Goal: Check status: Check status

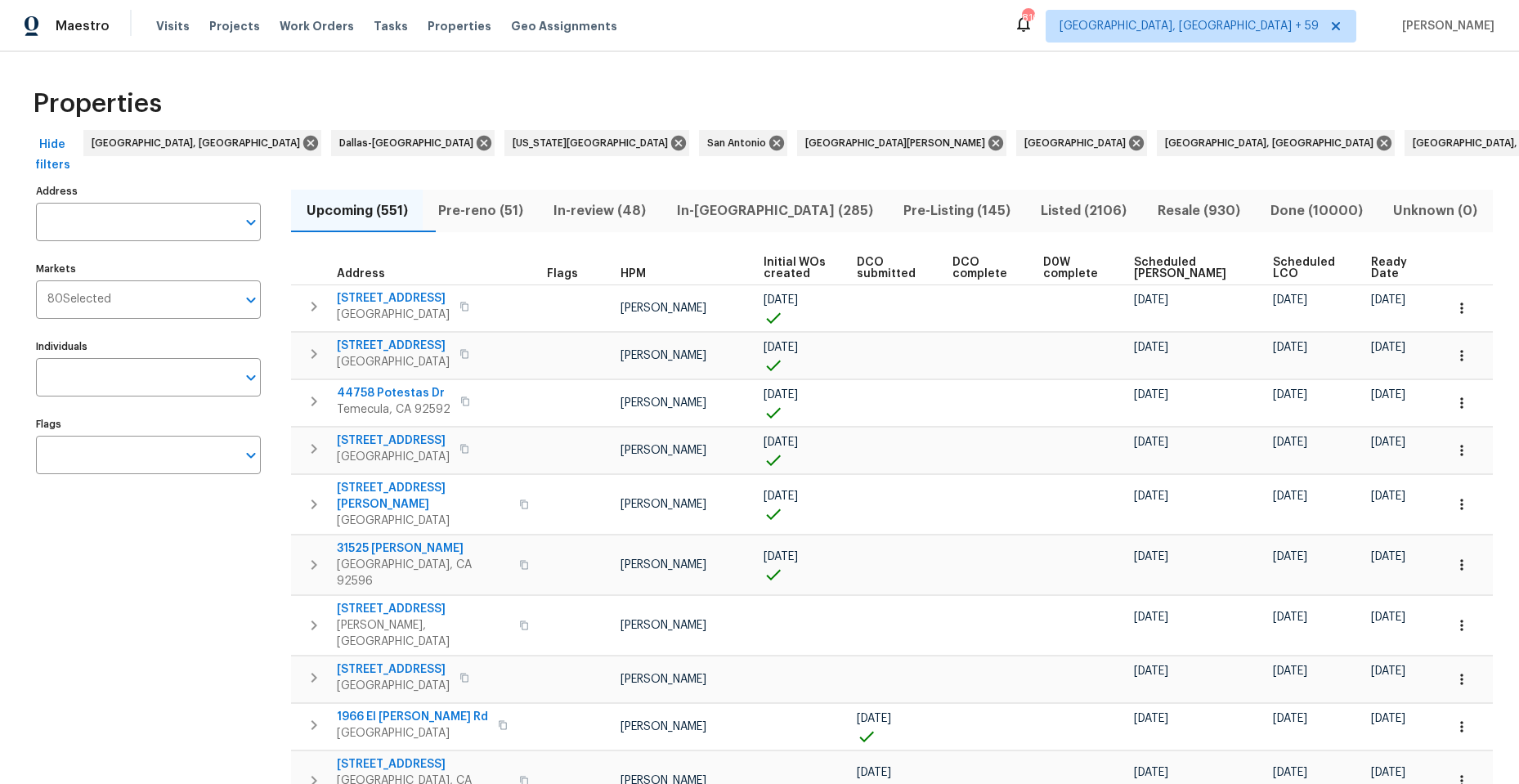
click at [175, 26] on span "Visits" at bounding box center [173, 26] width 33 height 17
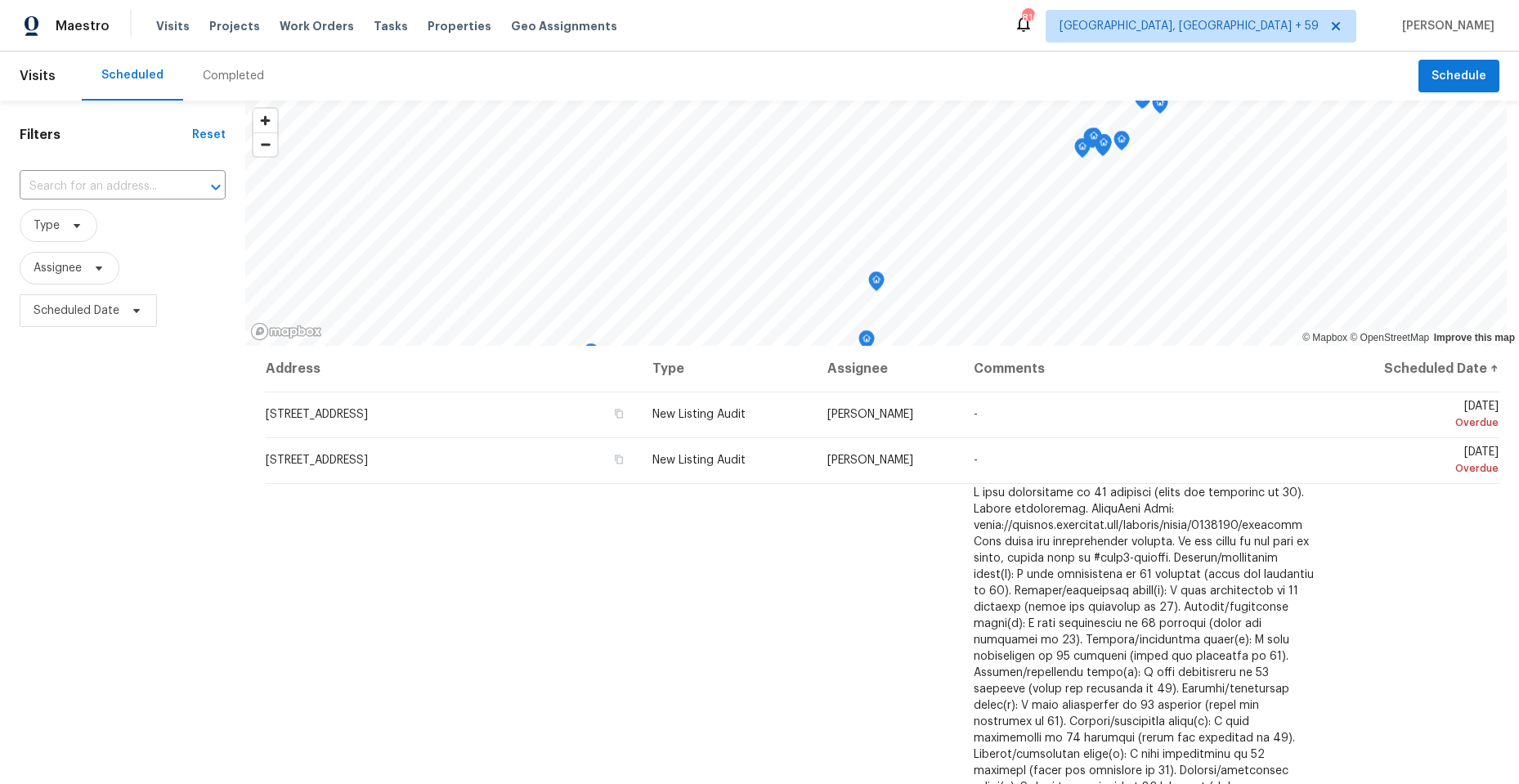
click at [79, 187] on input "text" at bounding box center [99, 186] width 160 height 25
paste input "[STREET_ADDRESS]"
click at [197, 185] on div at bounding box center [204, 187] width 43 height 23
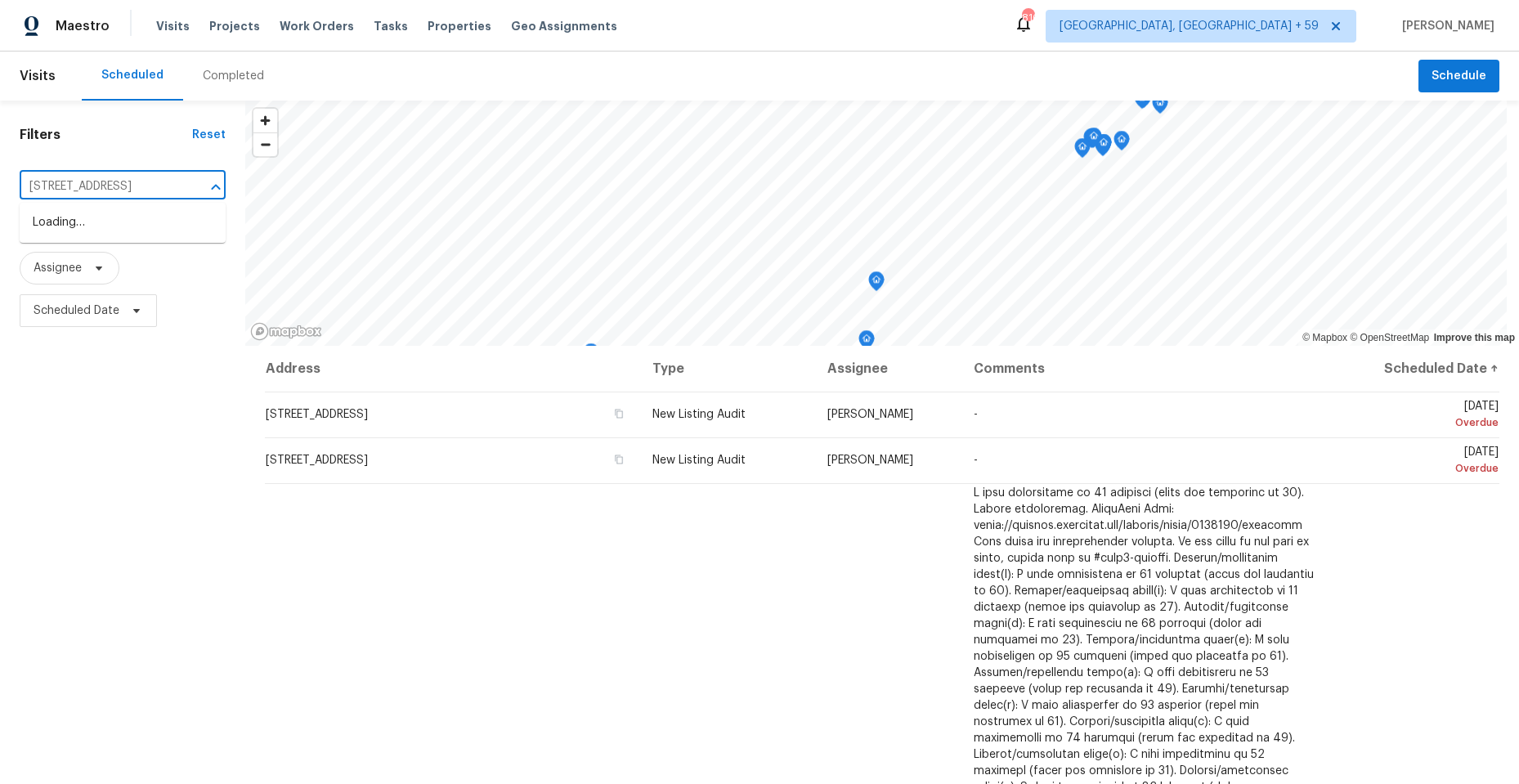
type input "[STREET_ADDRESS]"
click at [150, 225] on li "[STREET_ADDRESS]" at bounding box center [122, 222] width 206 height 27
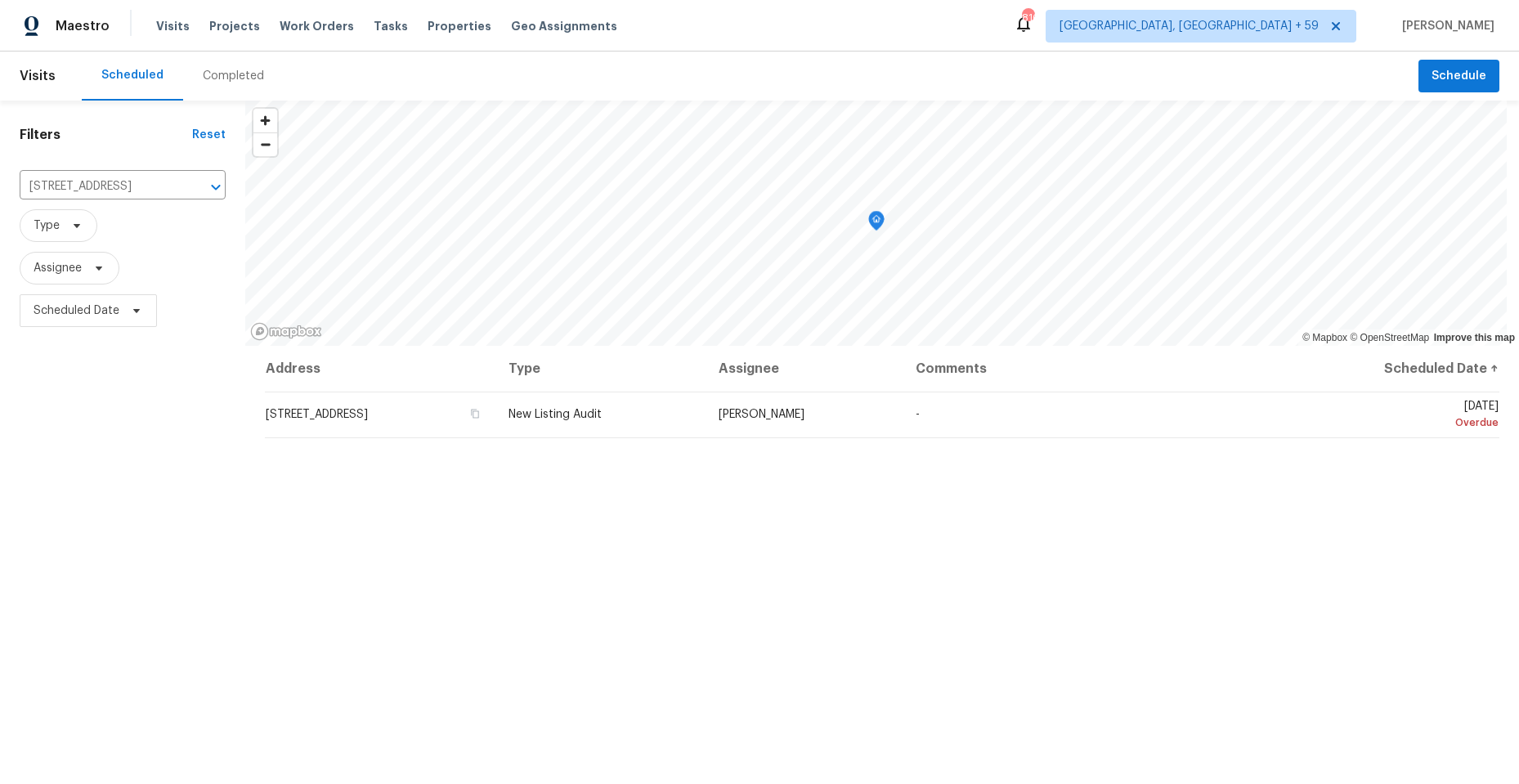
click at [35, 71] on span "Visits" at bounding box center [37, 76] width 36 height 36
click at [368, 412] on span "[STREET_ADDRESS]" at bounding box center [316, 414] width 103 height 11
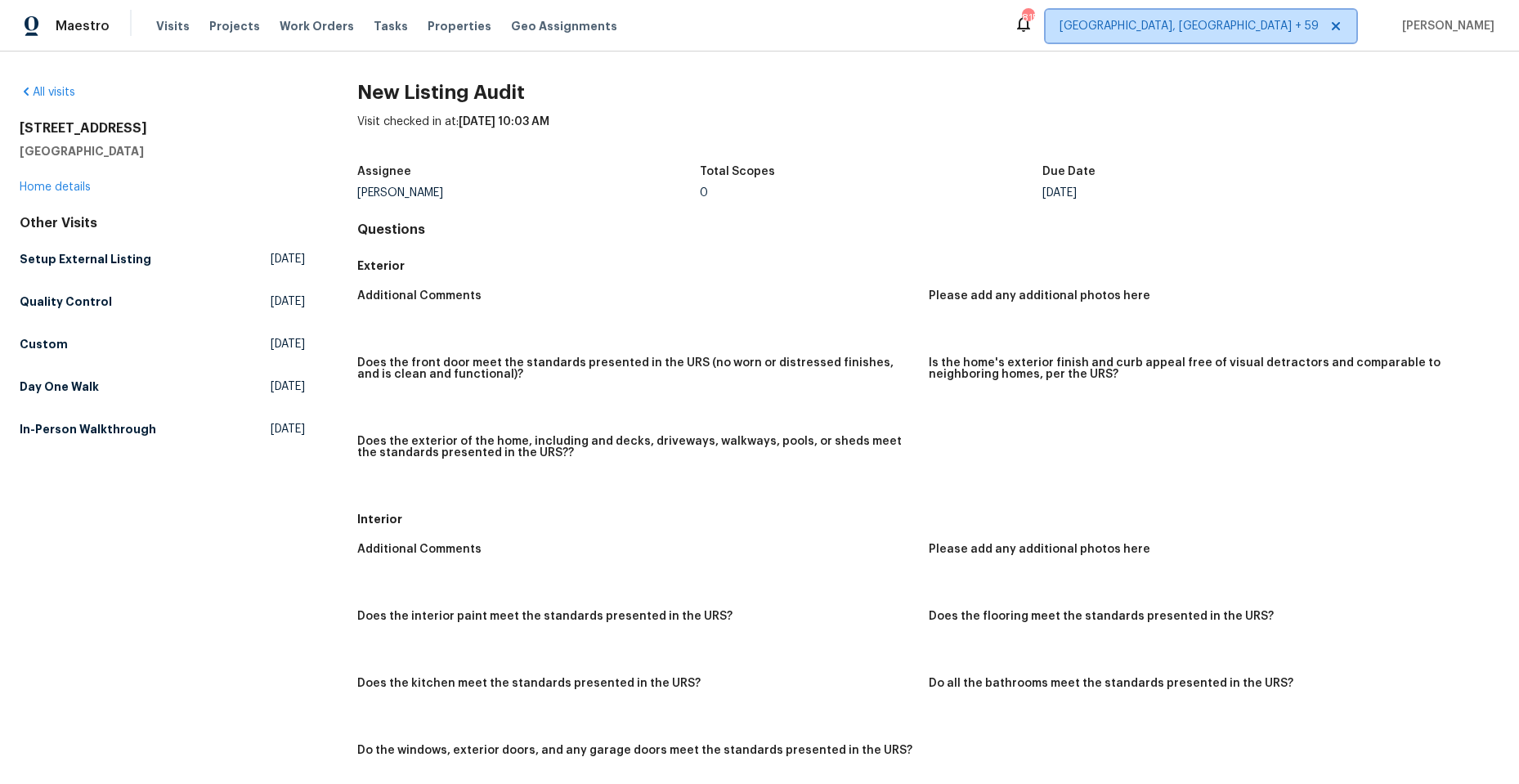
click at [1338, 20] on icon at bounding box center [1335, 26] width 13 height 13
